Goal: Check status: Check status

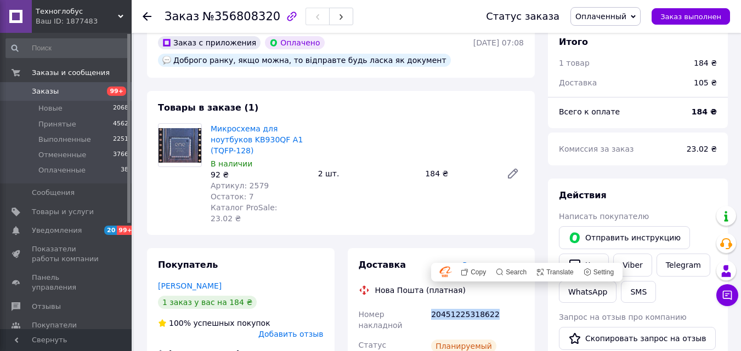
click at [66, 87] on span "Заказы" at bounding box center [67, 92] width 70 height 10
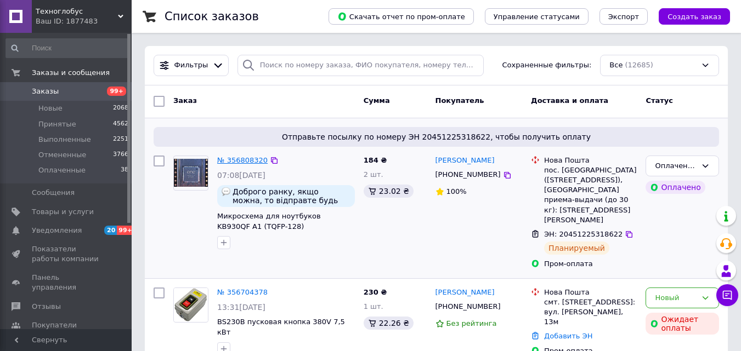
click at [237, 161] on link "№ 356808320" at bounding box center [242, 160] width 50 height 8
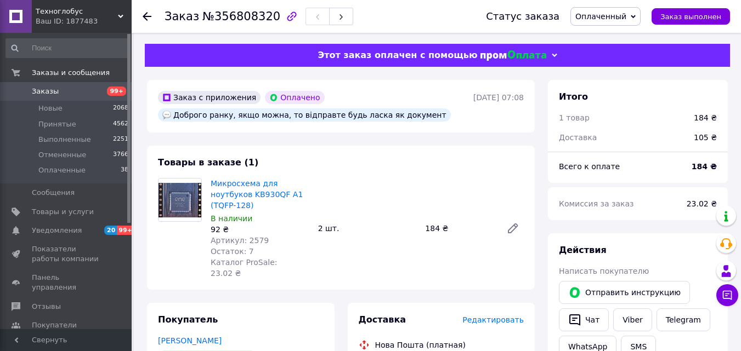
click at [57, 90] on span "Заказы" at bounding box center [67, 92] width 70 height 10
